Goal: Check status

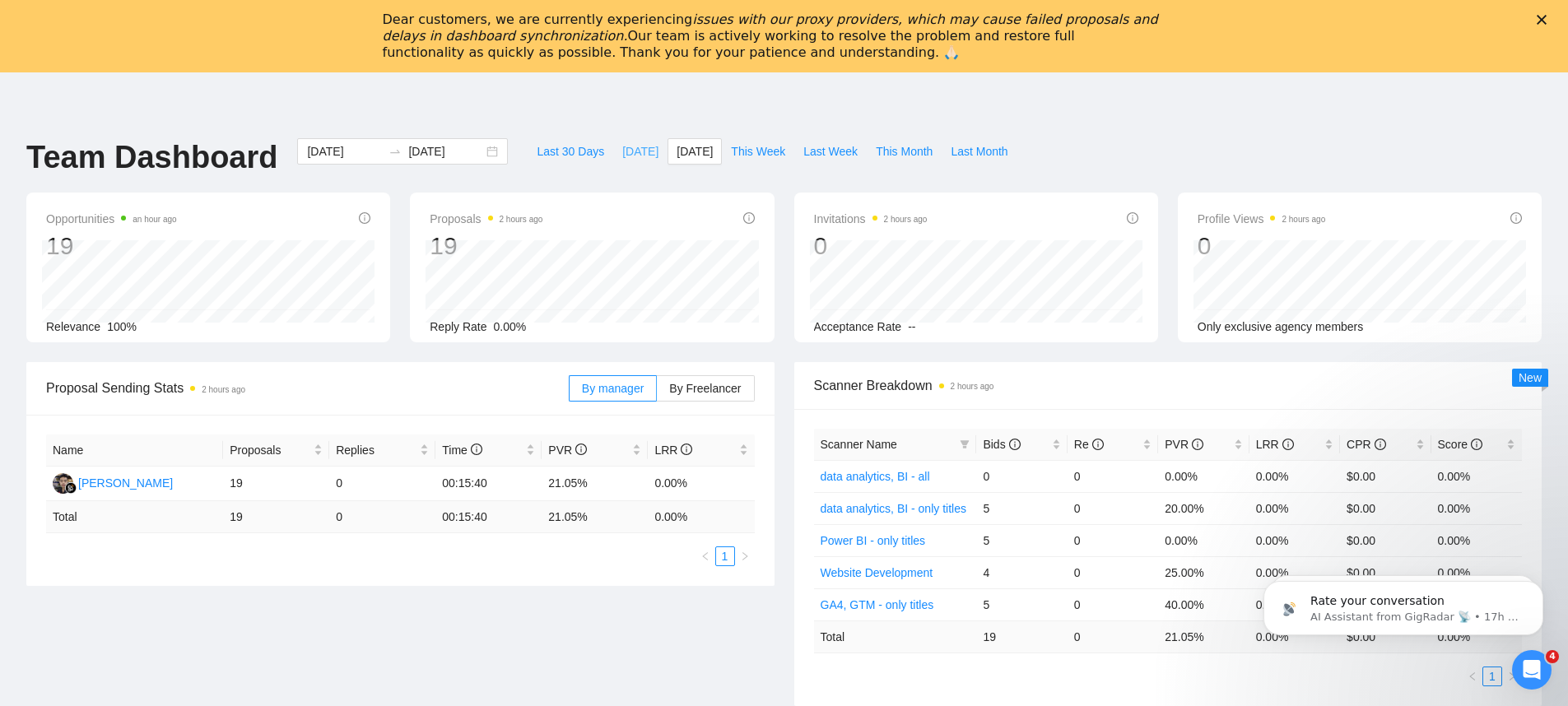
click at [633, 146] on span "[DATE]" at bounding box center [640, 152] width 37 height 18
type input "[DATE]"
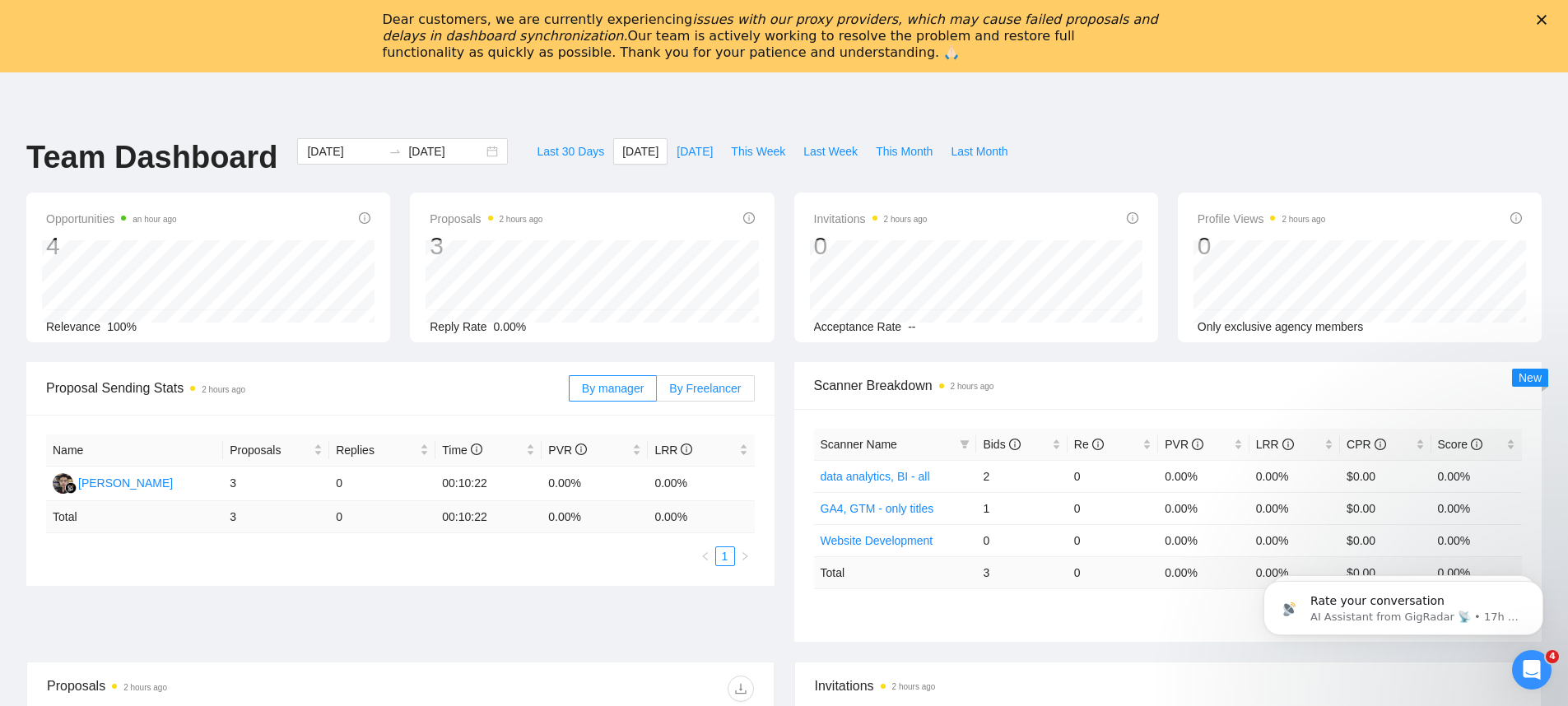
click at [715, 385] on span "By Freelancer" at bounding box center [705, 388] width 71 height 13
click at [657, 392] on input "By Freelancer" at bounding box center [657, 392] width 0 height 0
click at [677, 153] on span "[DATE]" at bounding box center [695, 152] width 37 height 18
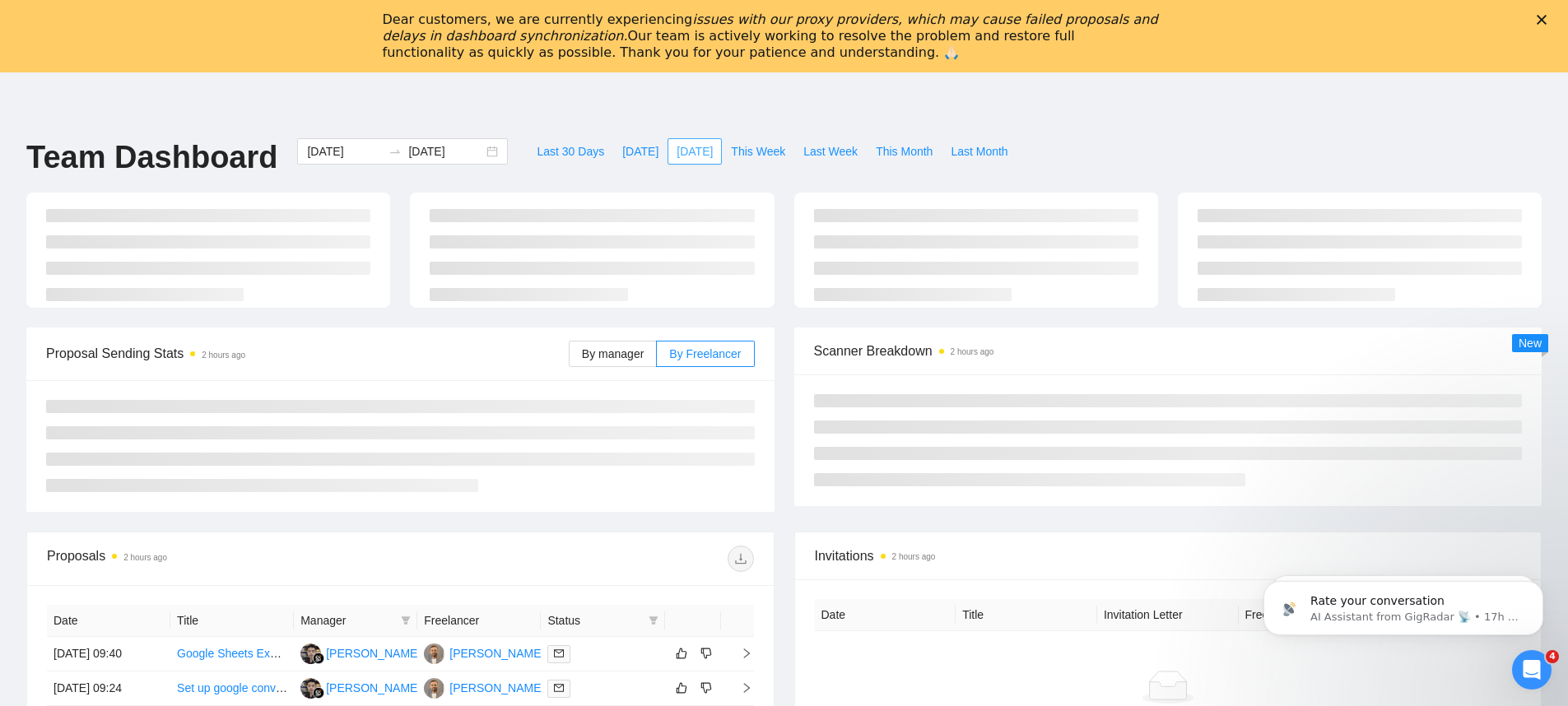
type input "[DATE]"
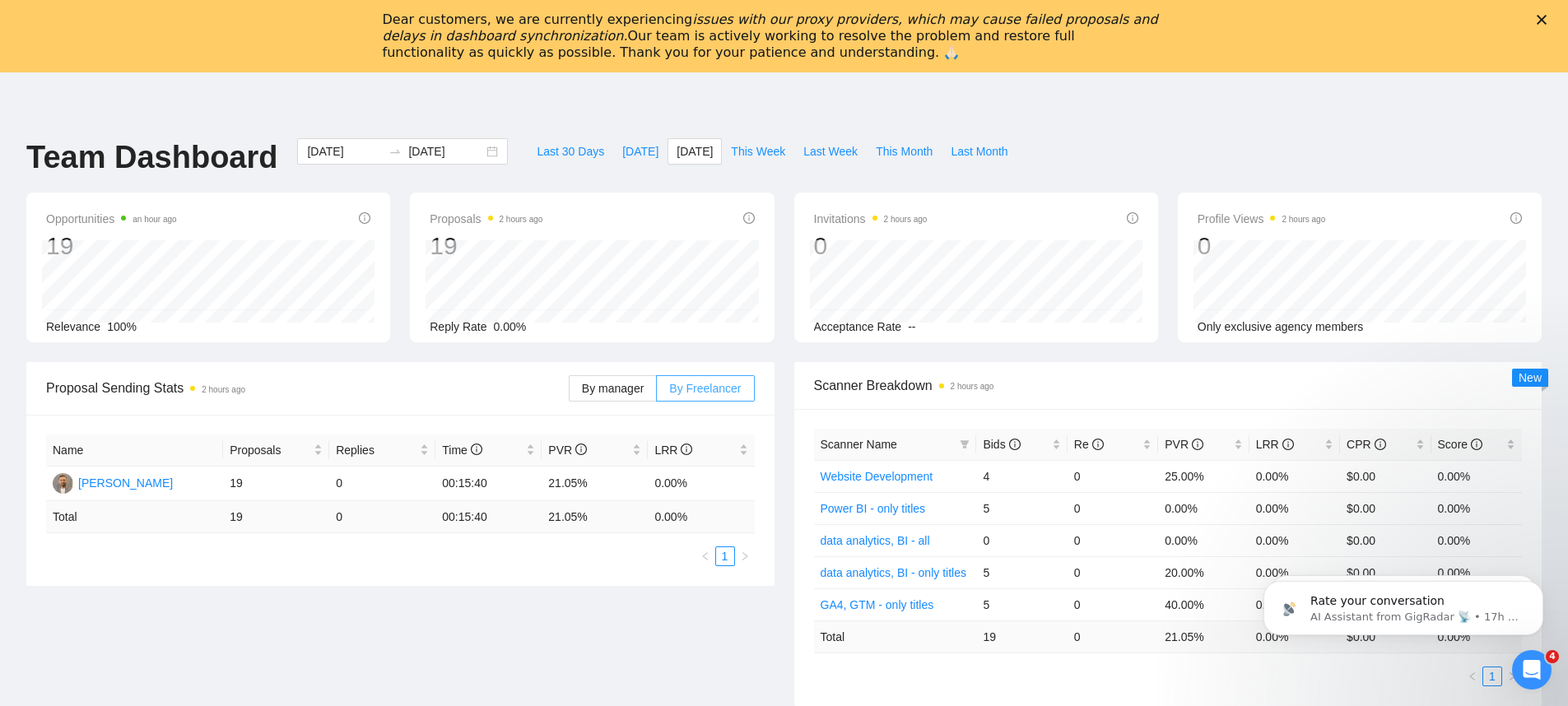
click at [690, 395] on label "By Freelancer" at bounding box center [705, 388] width 97 height 27
click at [657, 392] on input "By Freelancer" at bounding box center [657, 392] width 0 height 0
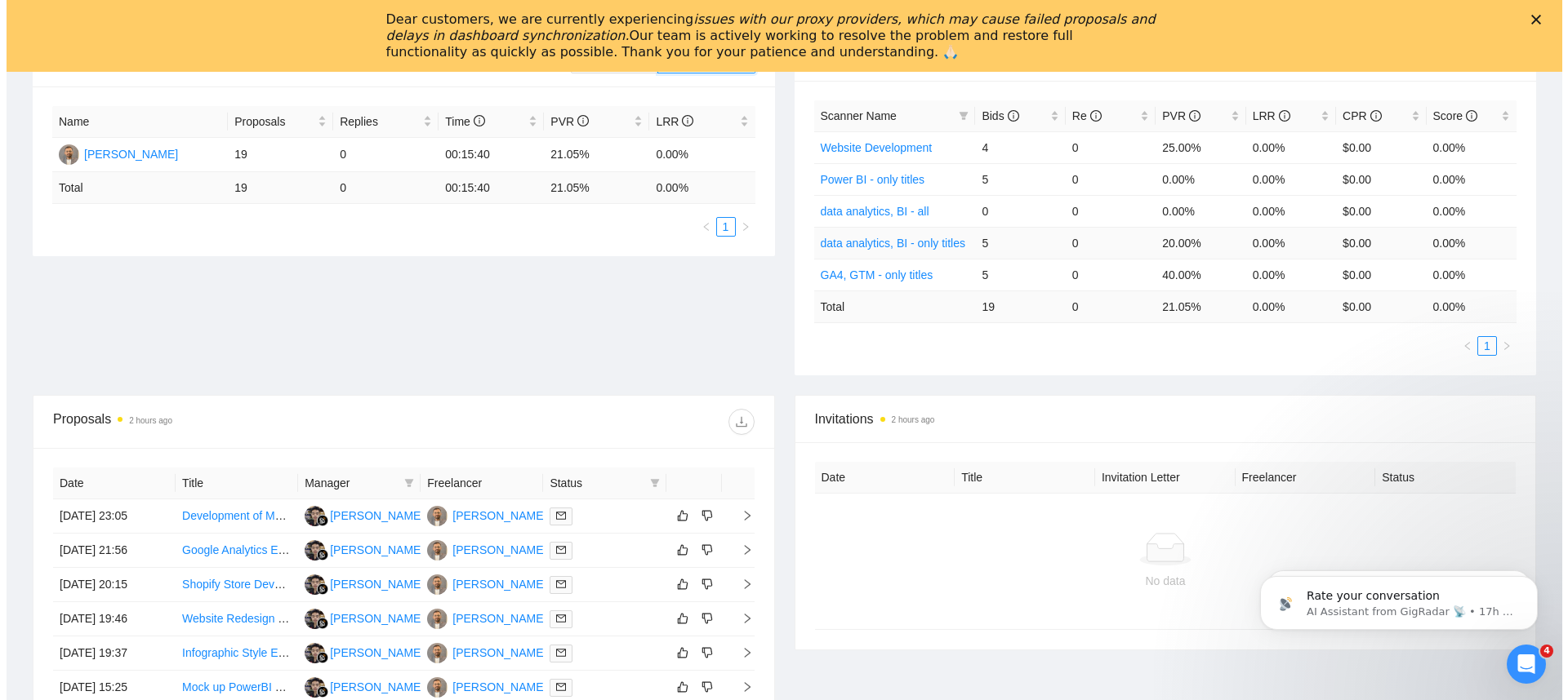
scroll to position [582, 0]
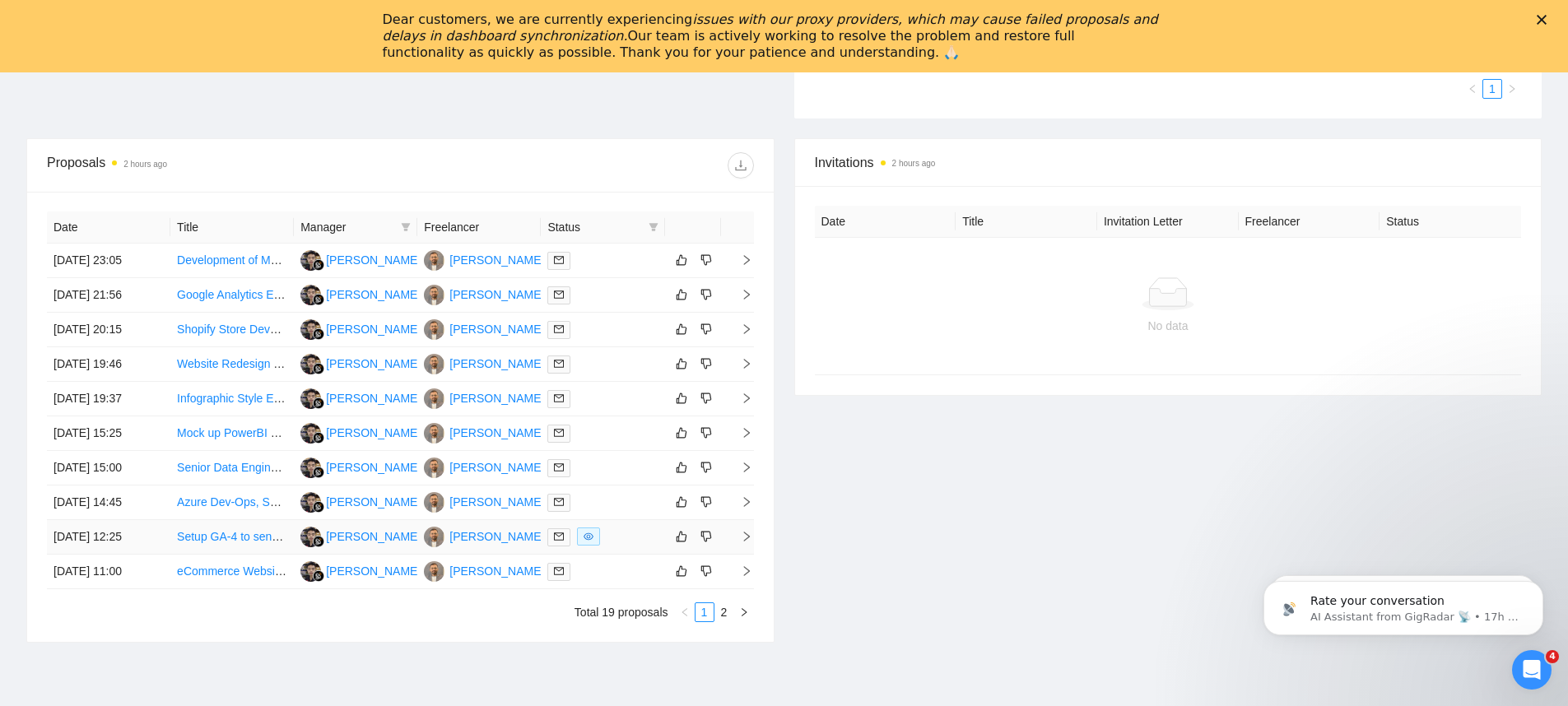
click at [590, 541] on icon "eye" at bounding box center [588, 537] width 10 height 10
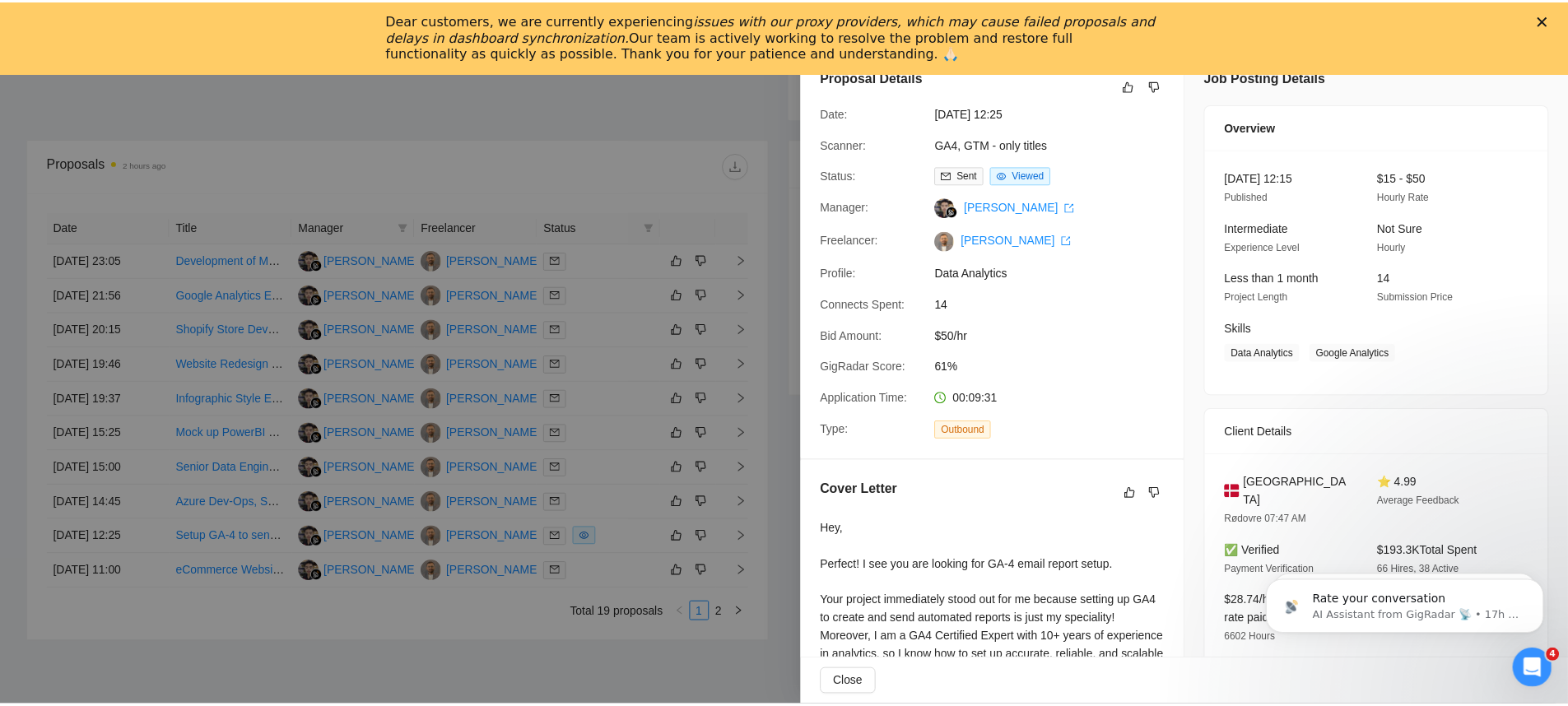
scroll to position [83, 0]
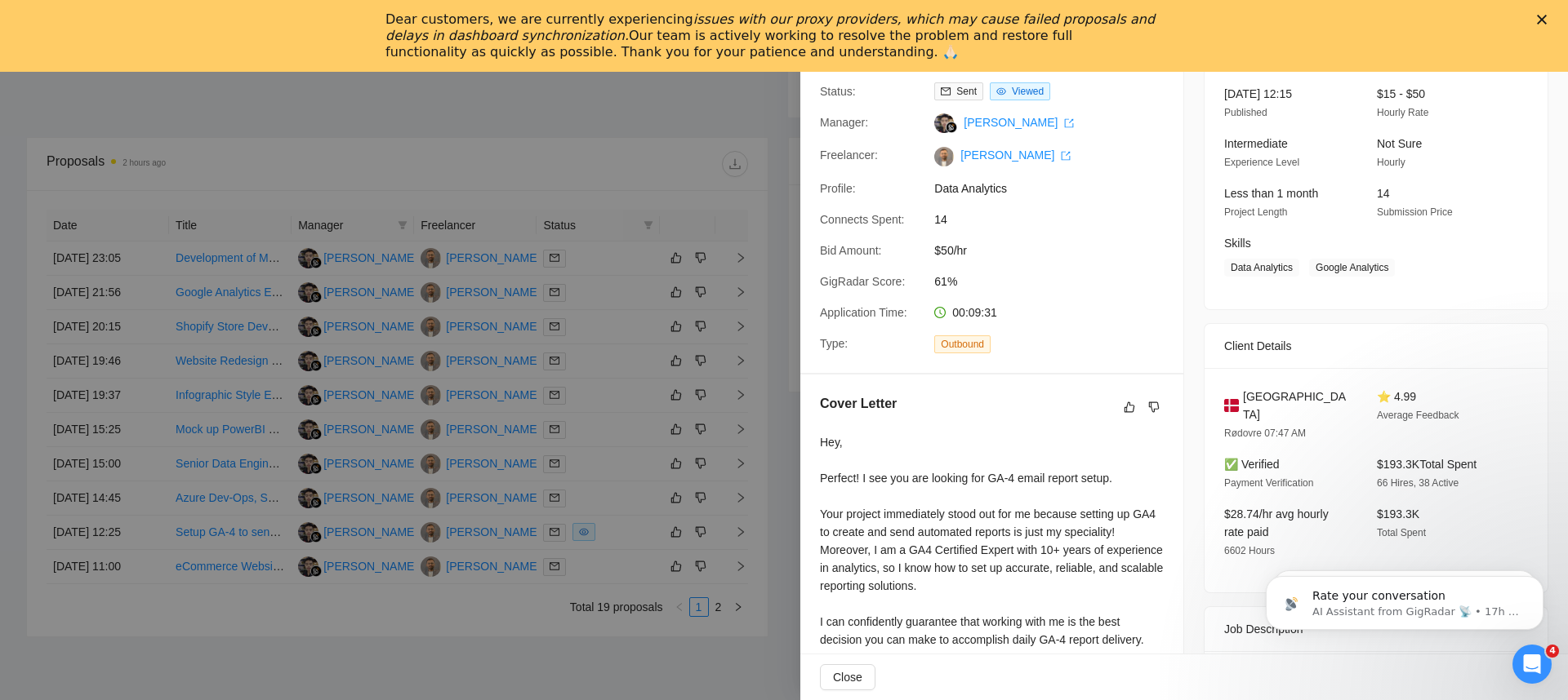
click at [635, 321] on div at bounding box center [784, 350] width 1568 height 700
